Goal: Navigation & Orientation: Find specific page/section

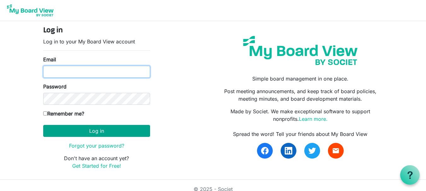
type input "[EMAIL_ADDRESS][DOMAIN_NAME]"
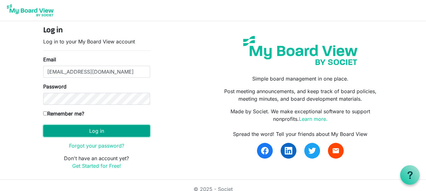
click at [98, 130] on button "Log in" at bounding box center [96, 131] width 107 height 12
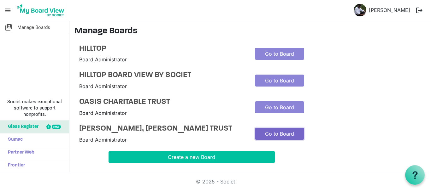
click at [294, 138] on link "Go to Board" at bounding box center [279, 134] width 49 height 12
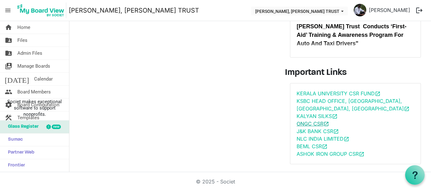
scroll to position [71, 0]
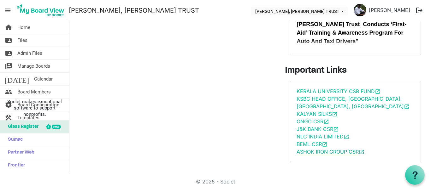
click at [322, 153] on link "ASHOK IRON GROUP CSR open_in_new" at bounding box center [331, 152] width 68 height 6
click at [340, 92] on link "KERALA UNIVERSITY CSR FUND open_in_new" at bounding box center [339, 91] width 84 height 6
